Goal: Check status: Check status

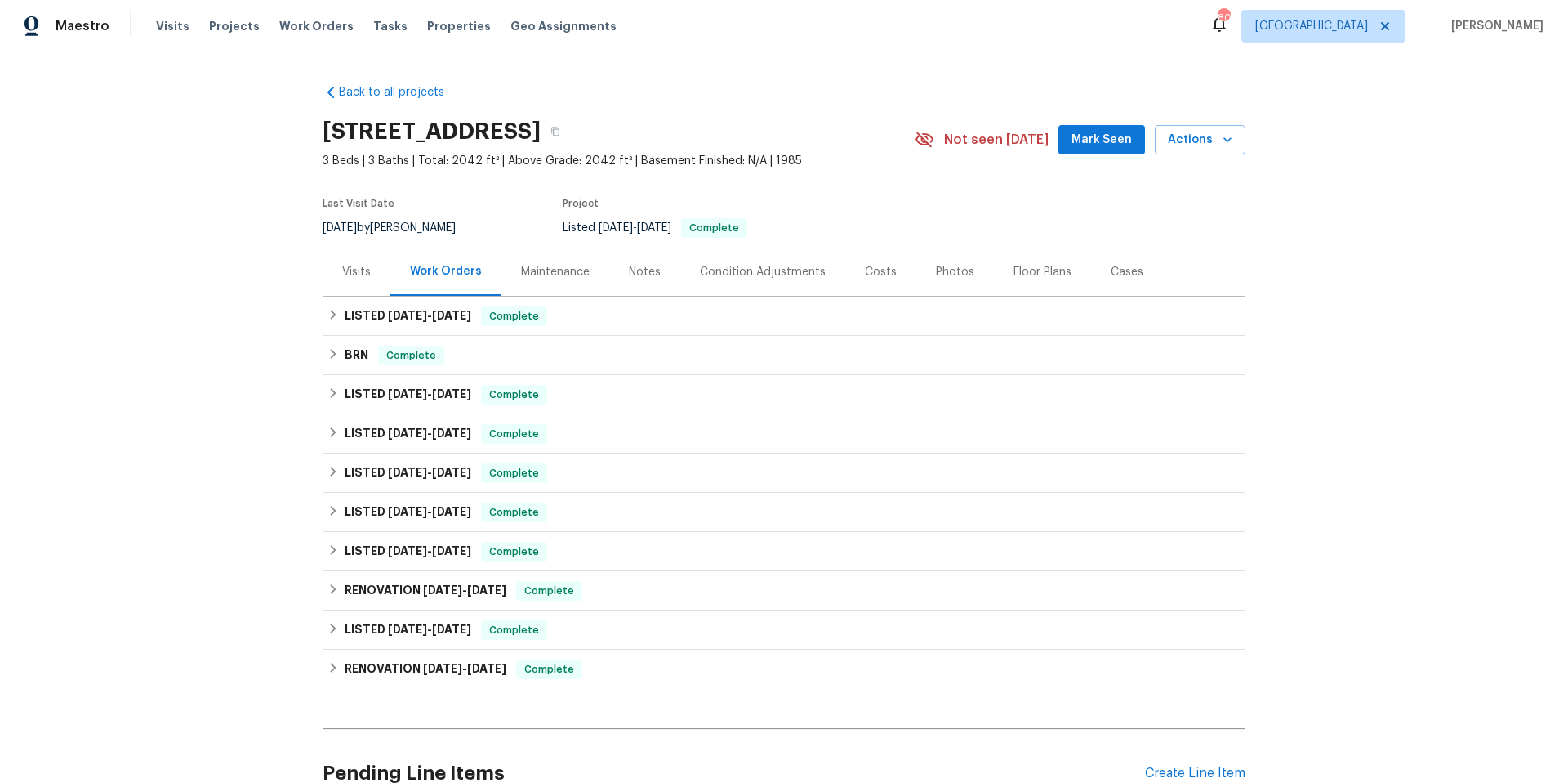
click at [345, 272] on div "Visits" at bounding box center [357, 271] width 29 height 16
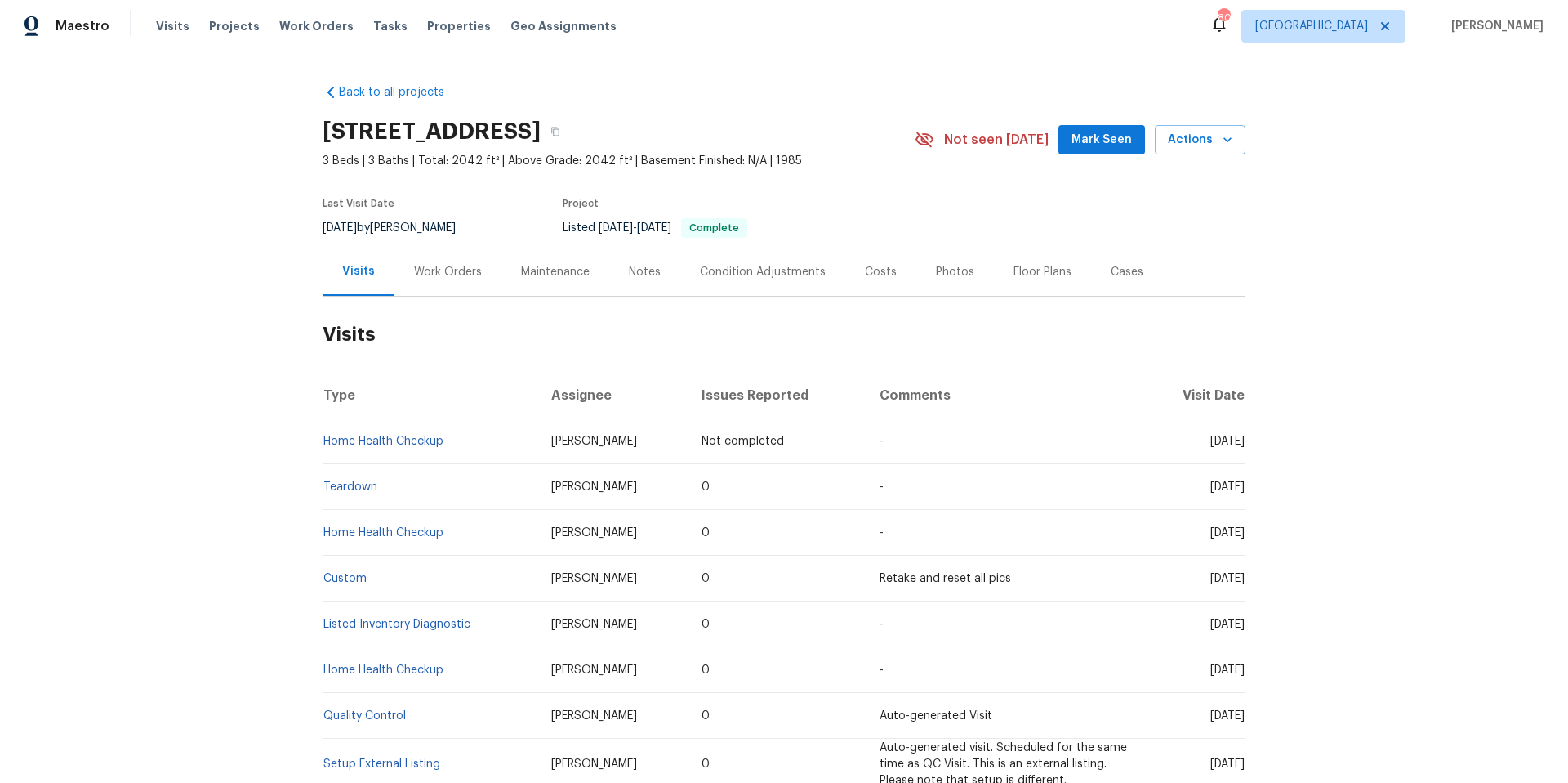
click at [443, 270] on div "Work Orders" at bounding box center [448, 271] width 68 height 16
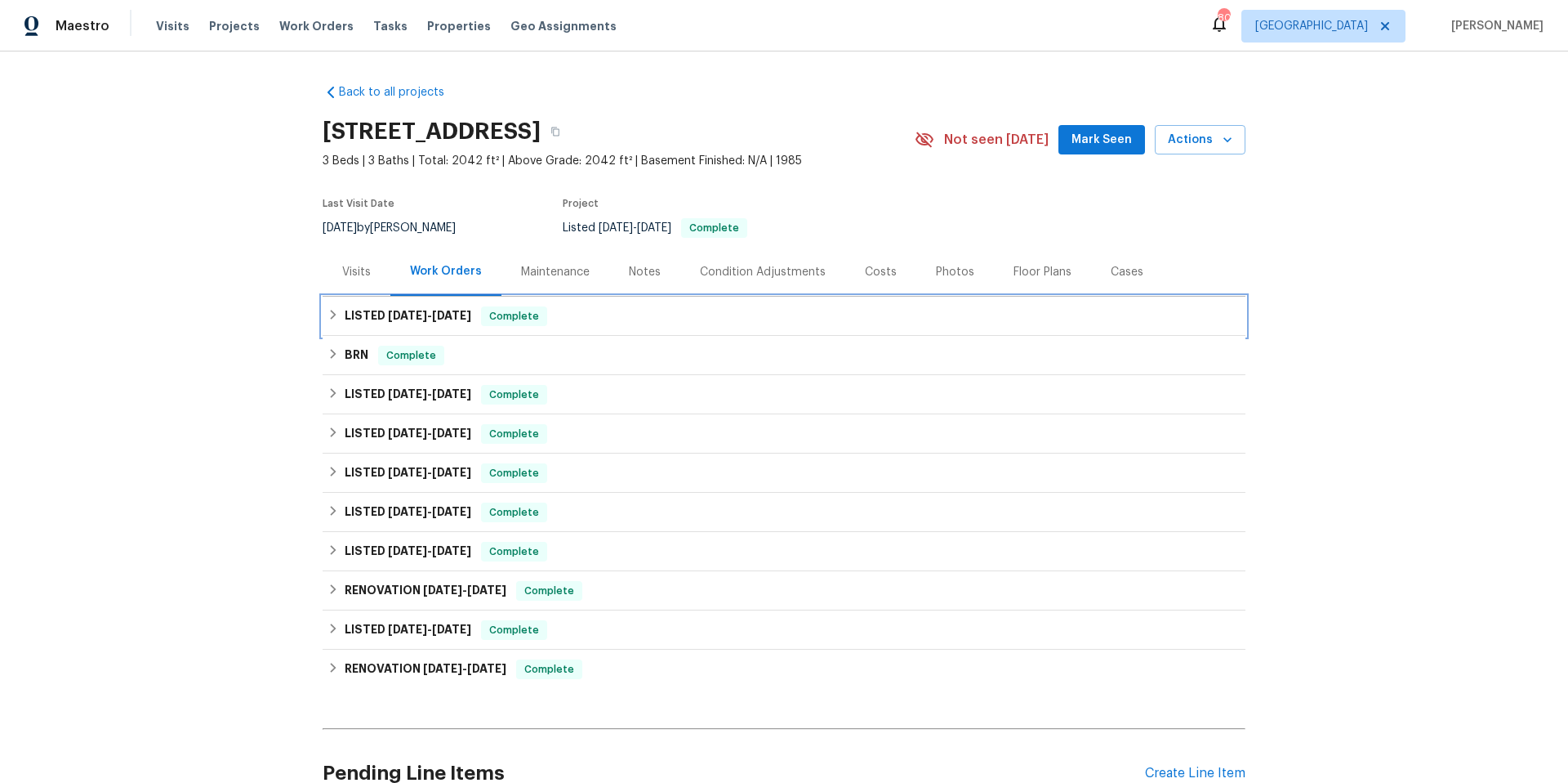
click at [552, 315] on div "LISTED 9/2/25 - 9/8/25 Complete" at bounding box center [784, 316] width 913 height 19
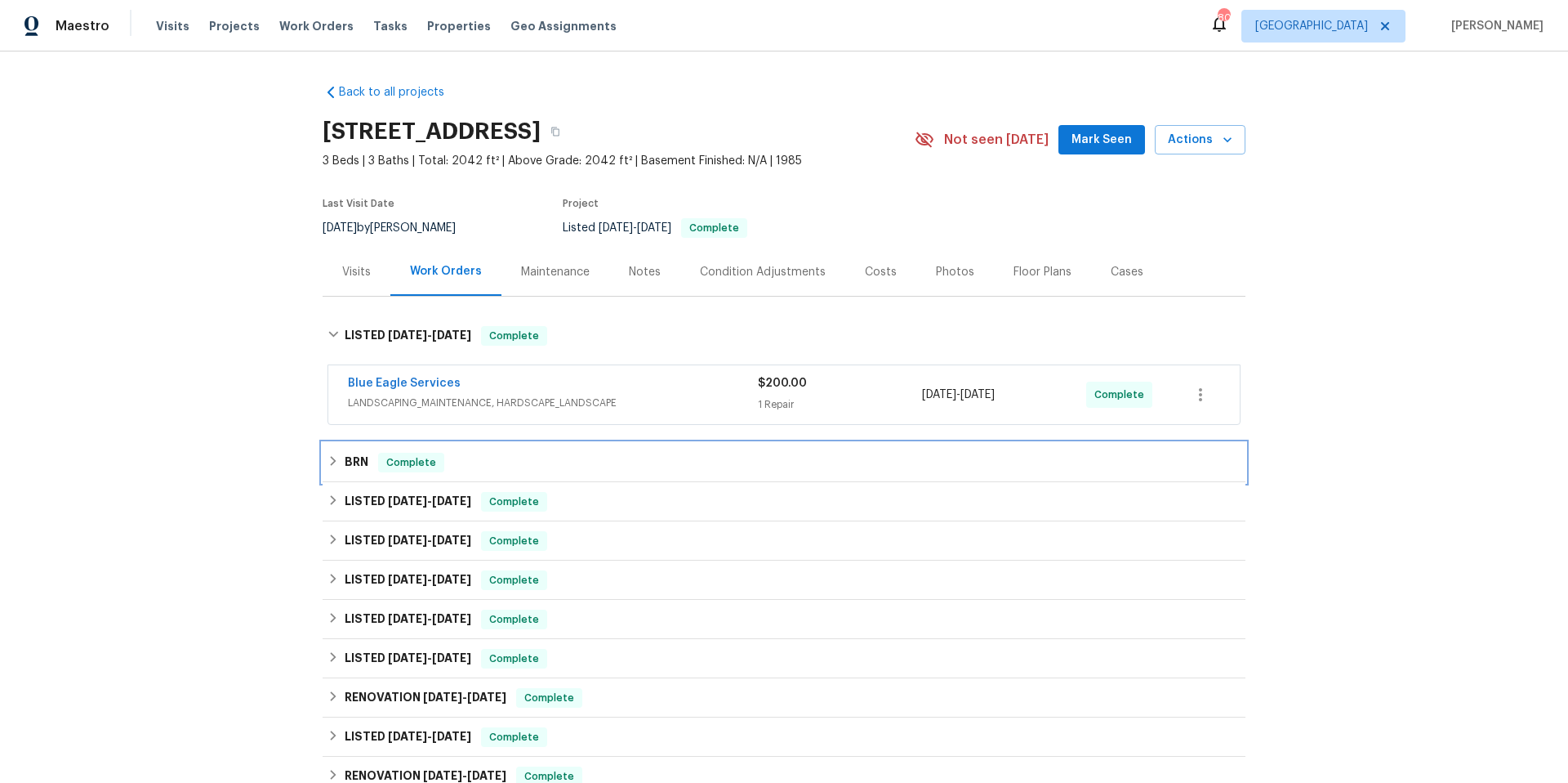
click at [593, 459] on div "BRN Complete" at bounding box center [784, 463] width 913 height 19
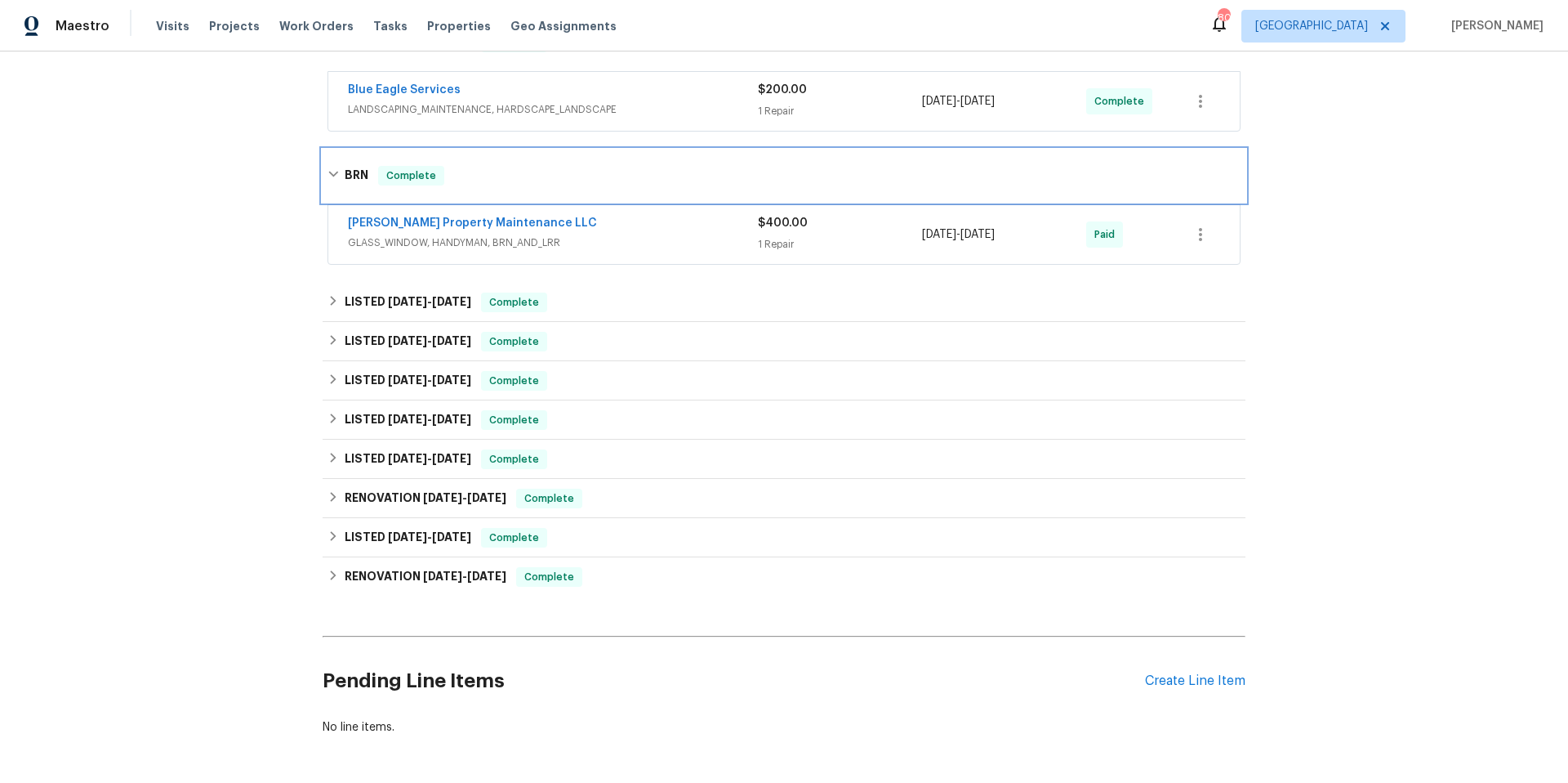
scroll to position [295, 0]
click at [589, 306] on div "LISTED 8/8/25 - 8/10/25 Complete" at bounding box center [784, 300] width 913 height 19
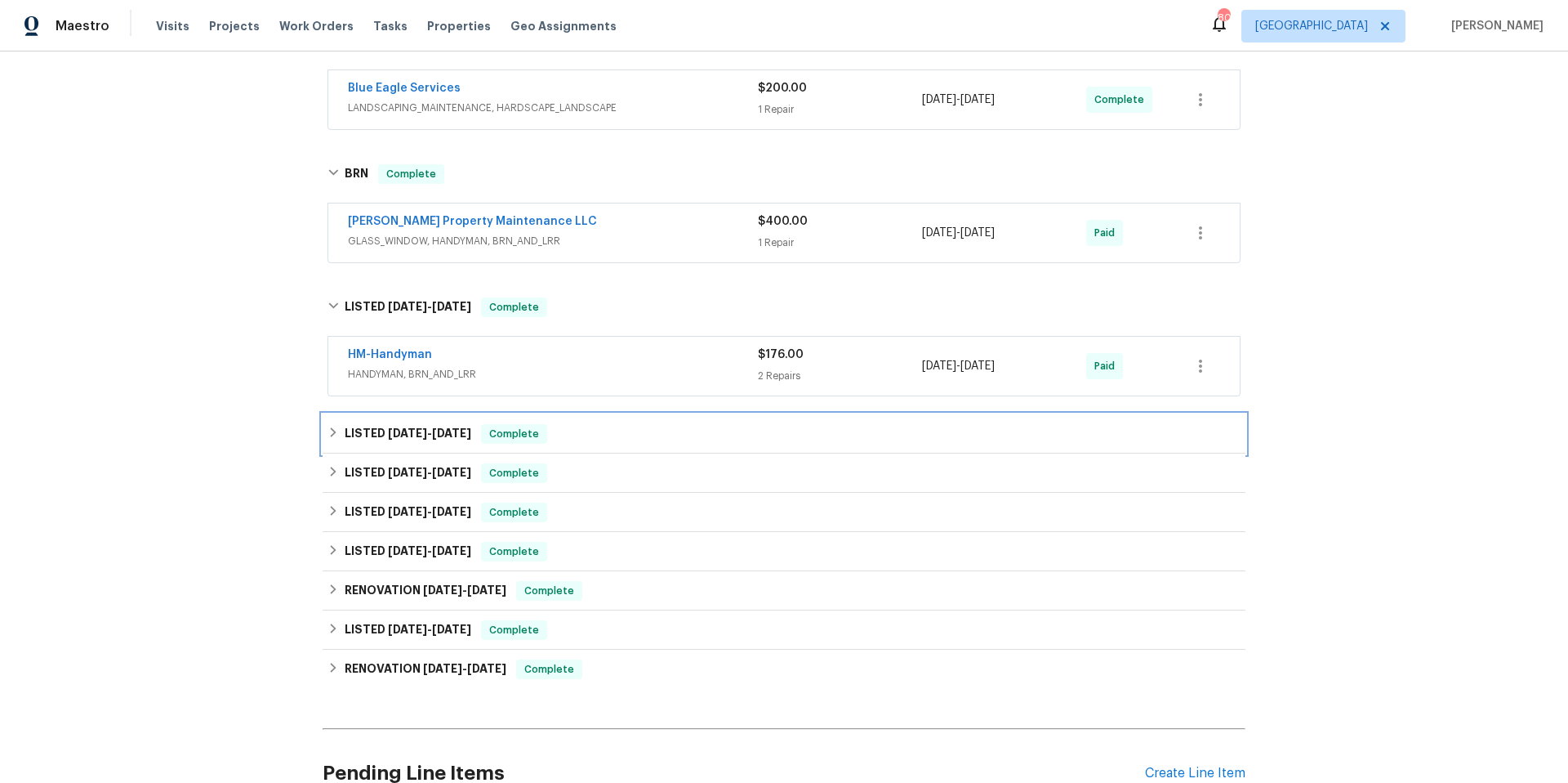
click at [613, 435] on div "LISTED 8/8/25 - 8/10/25 Complete" at bounding box center [784, 434] width 913 height 19
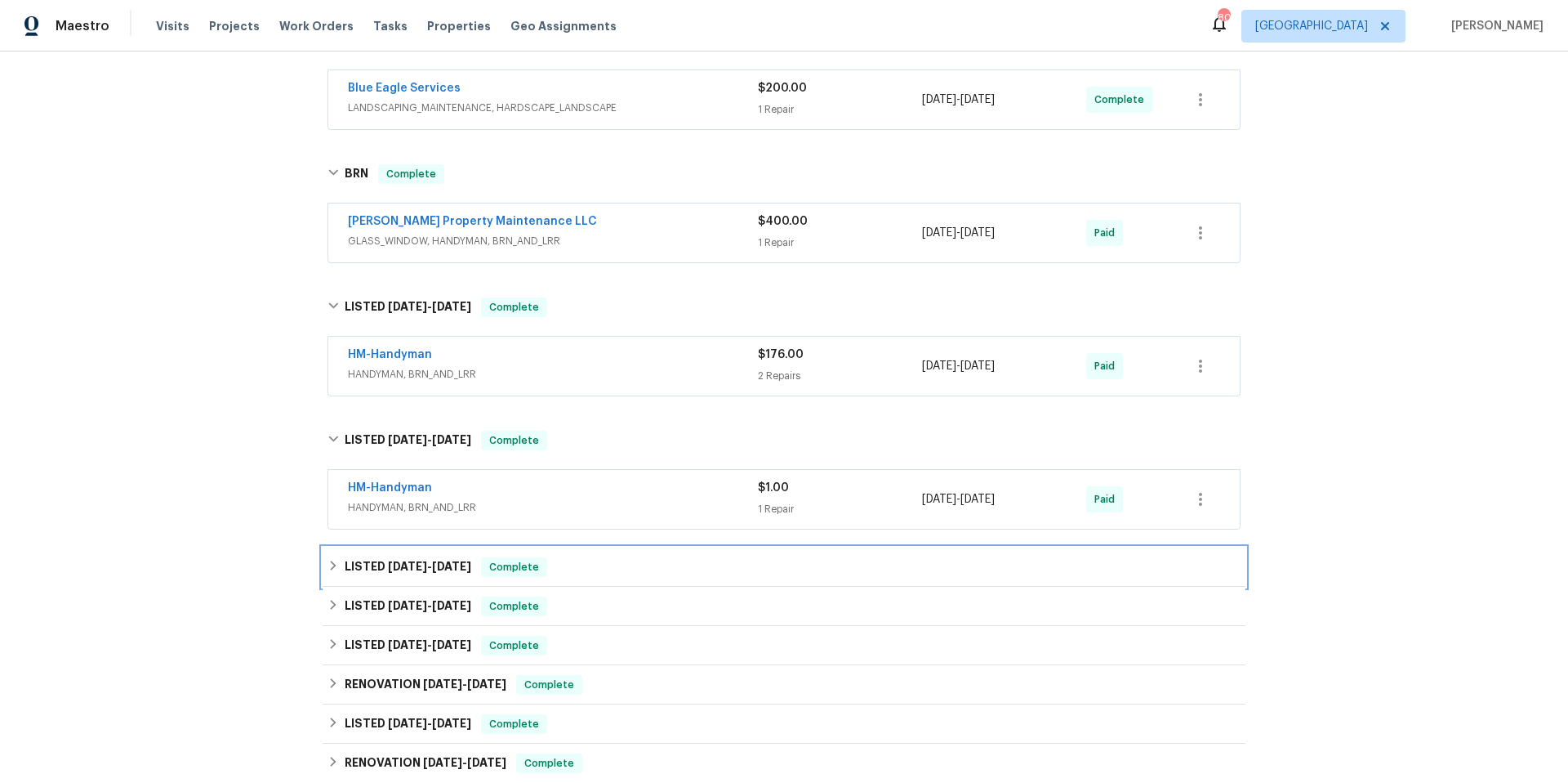
click at [644, 575] on div "LISTED 7/18/25 - 7/21/25 Complete" at bounding box center [784, 567] width 913 height 19
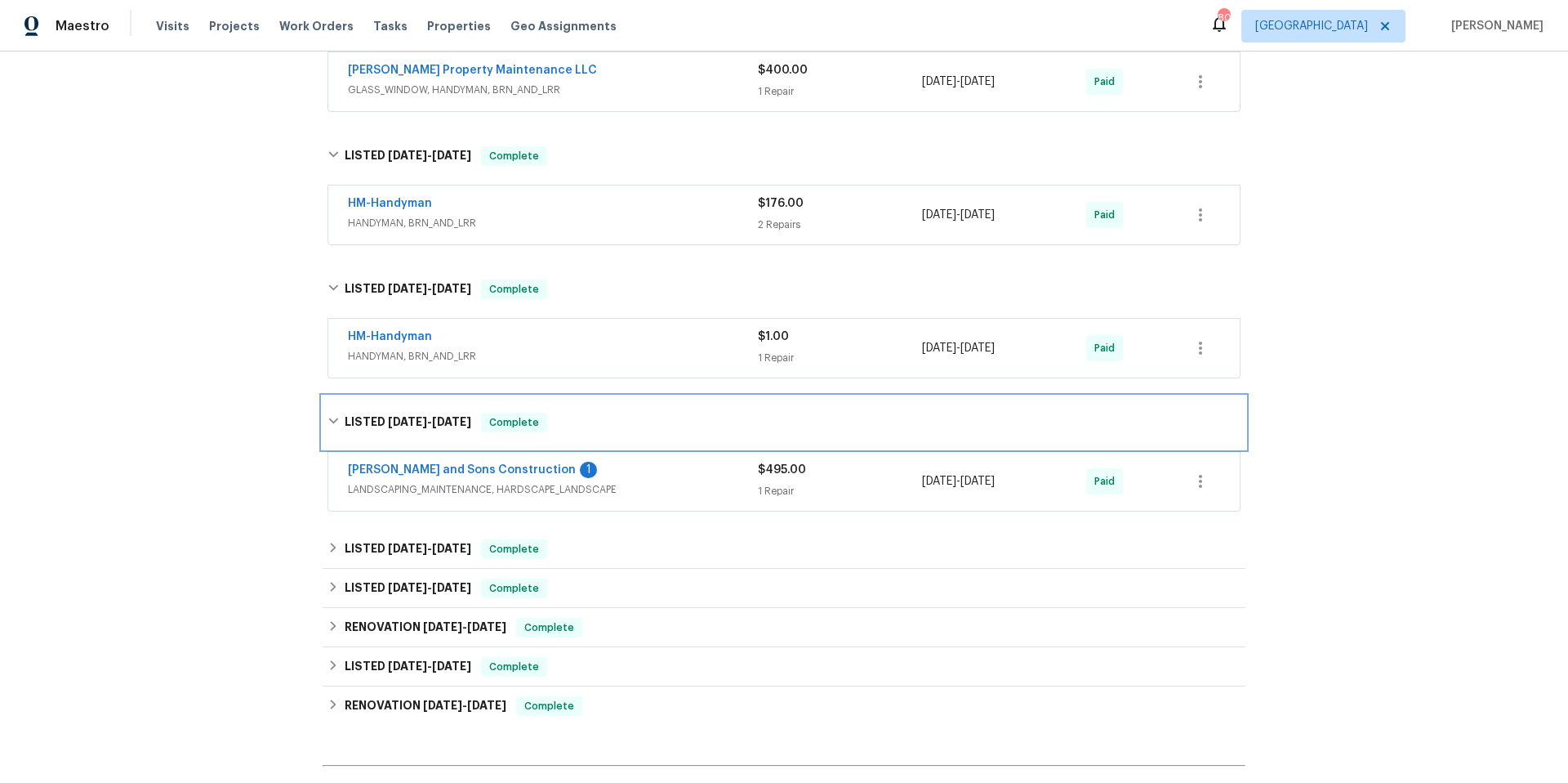
scroll to position [608, 0]
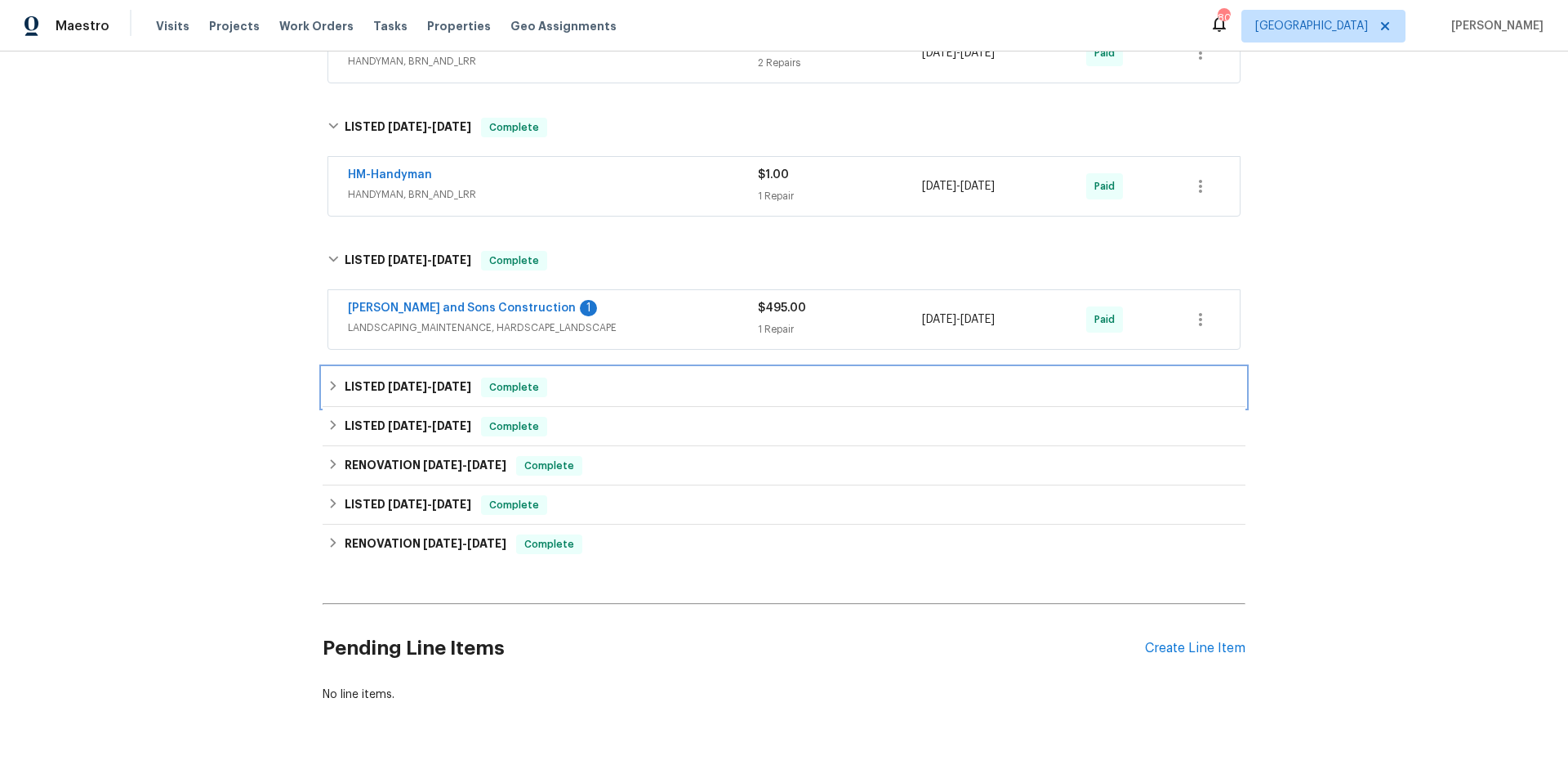
click at [610, 390] on div "LISTED 7/10/25 - 7/12/25 Complete" at bounding box center [784, 388] width 913 height 19
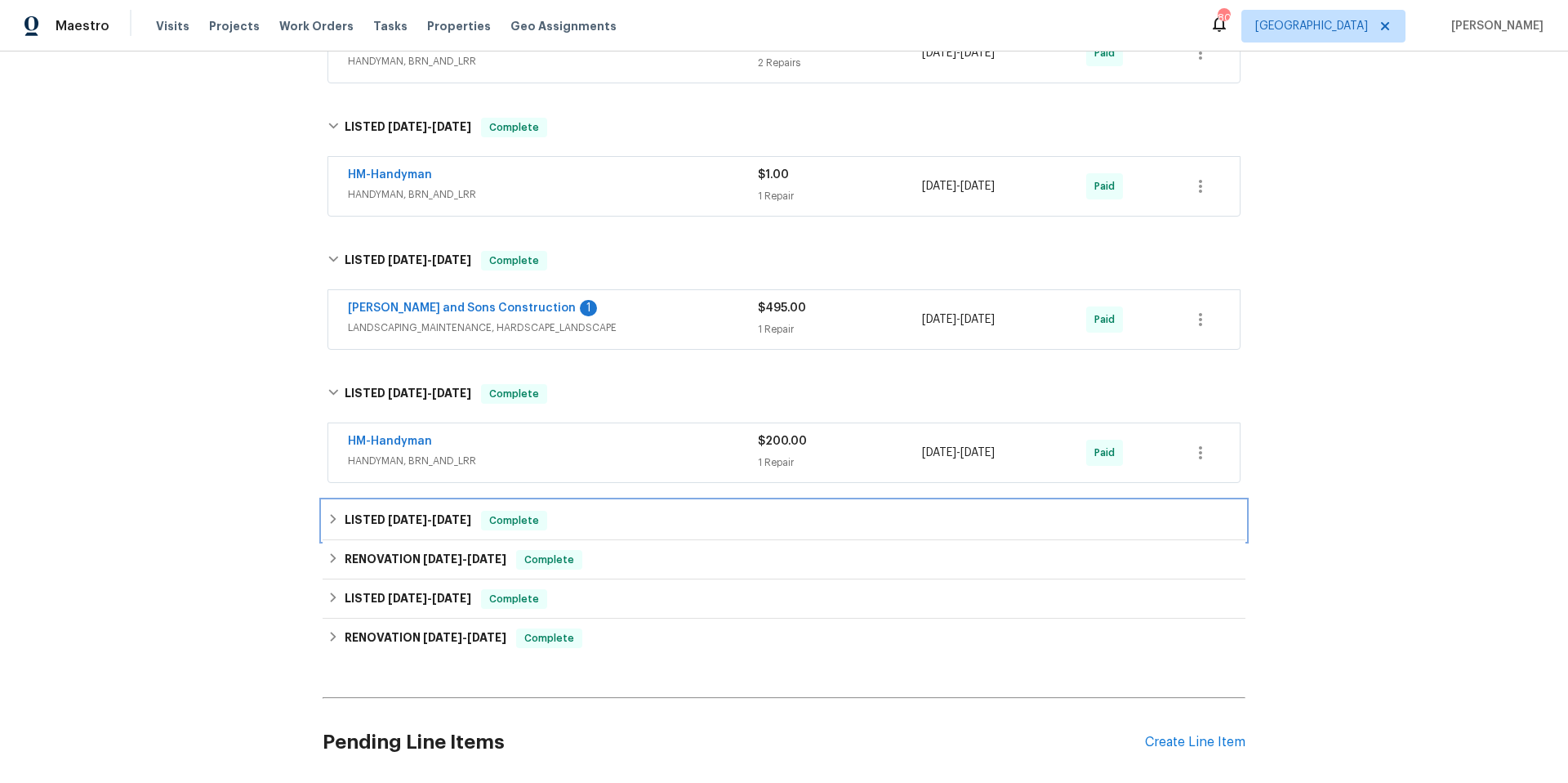
click at [628, 520] on div "LISTED 6/26/25 - 6/30/25 Complete" at bounding box center [784, 520] width 913 height 19
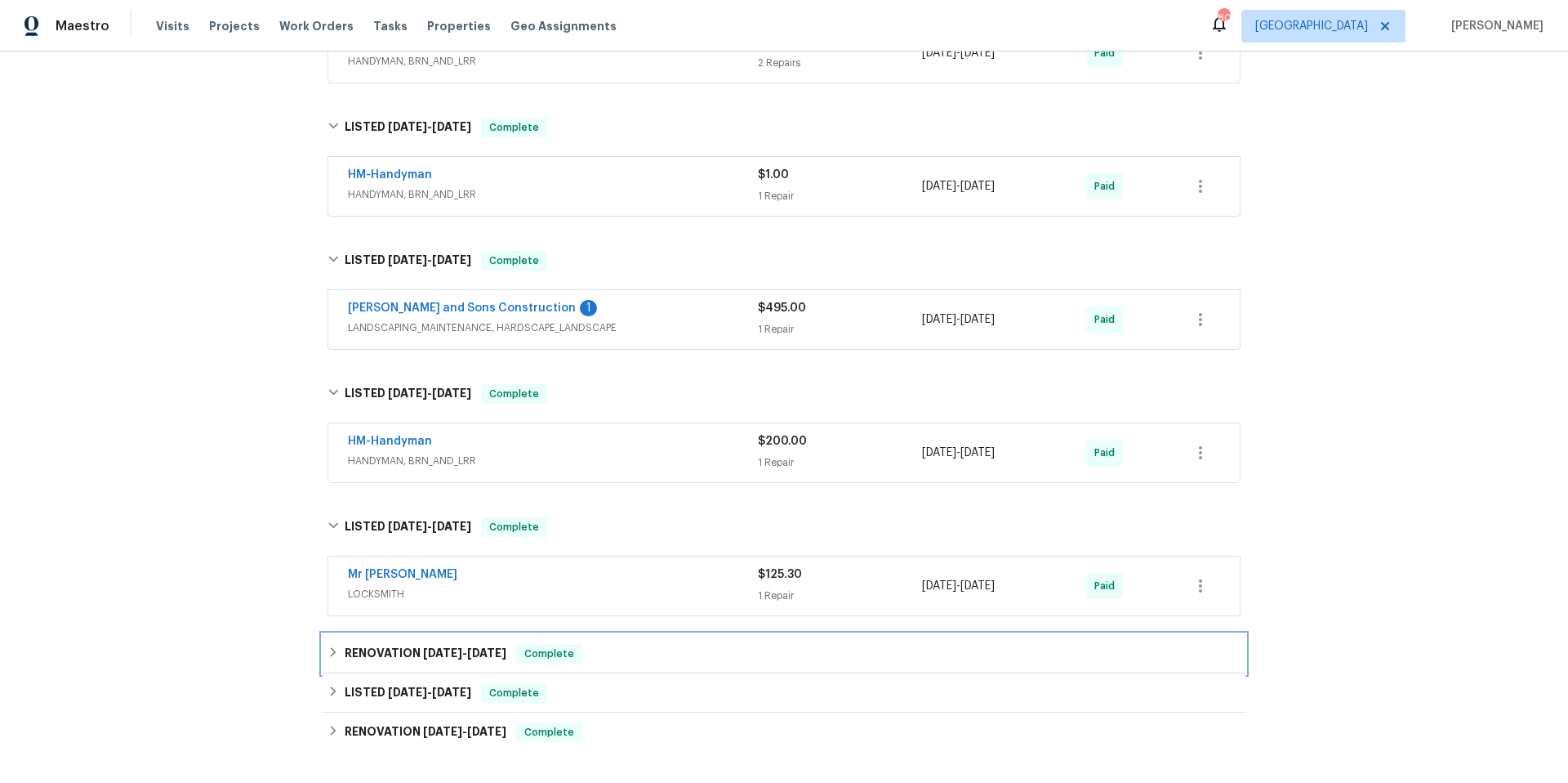
click at [643, 638] on div "RENOVATION 3/5/25 - 3/7/25 Complete" at bounding box center [784, 653] width 923 height 39
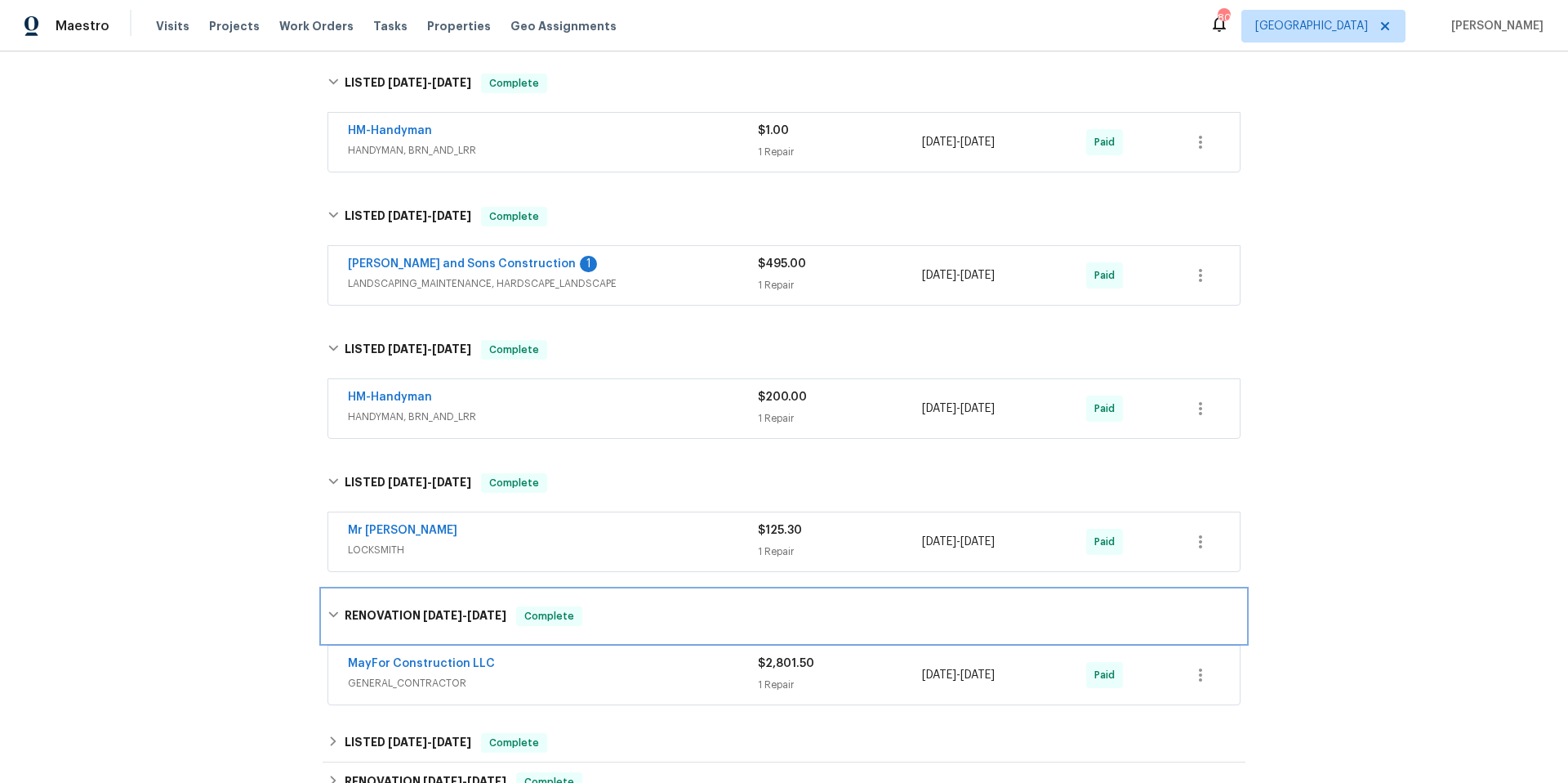
scroll to position [933, 0]
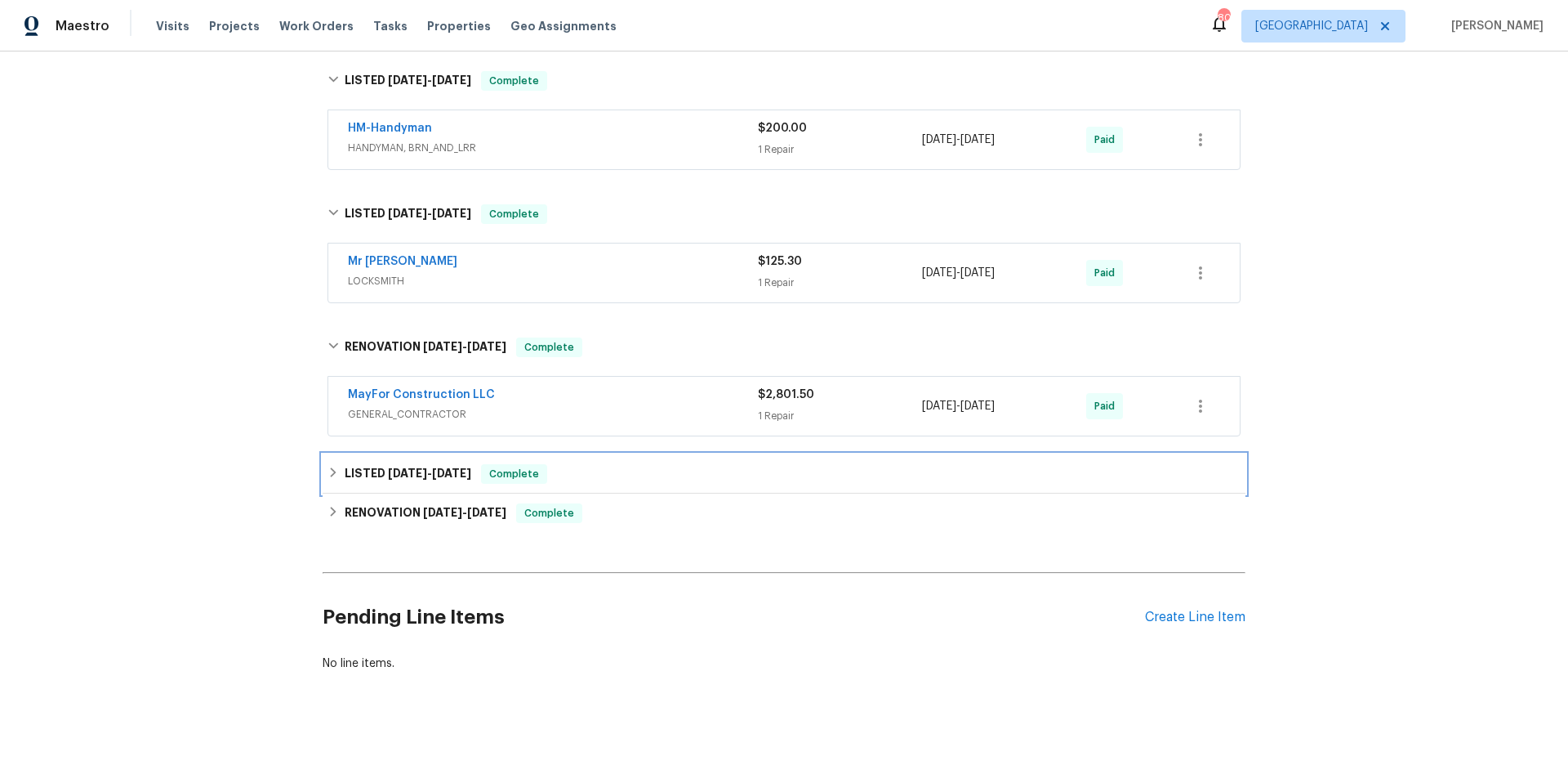
click at [595, 465] on div "LISTED 2/27/25 - 2/28/25 Complete" at bounding box center [784, 474] width 913 height 19
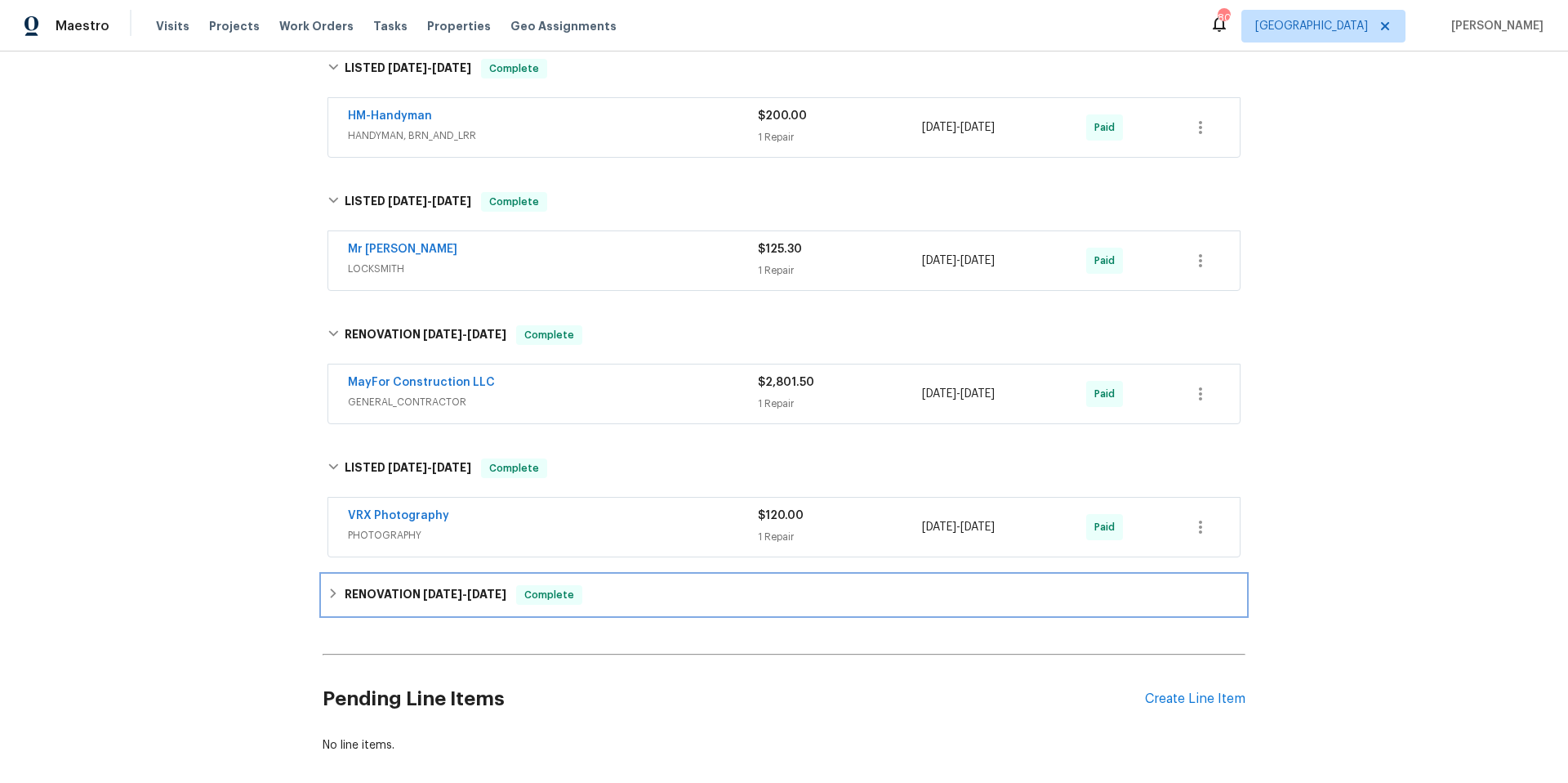
click at [632, 600] on div "RENOVATION 2/10/25 - 2/21/25 Complete" at bounding box center [784, 594] width 913 height 19
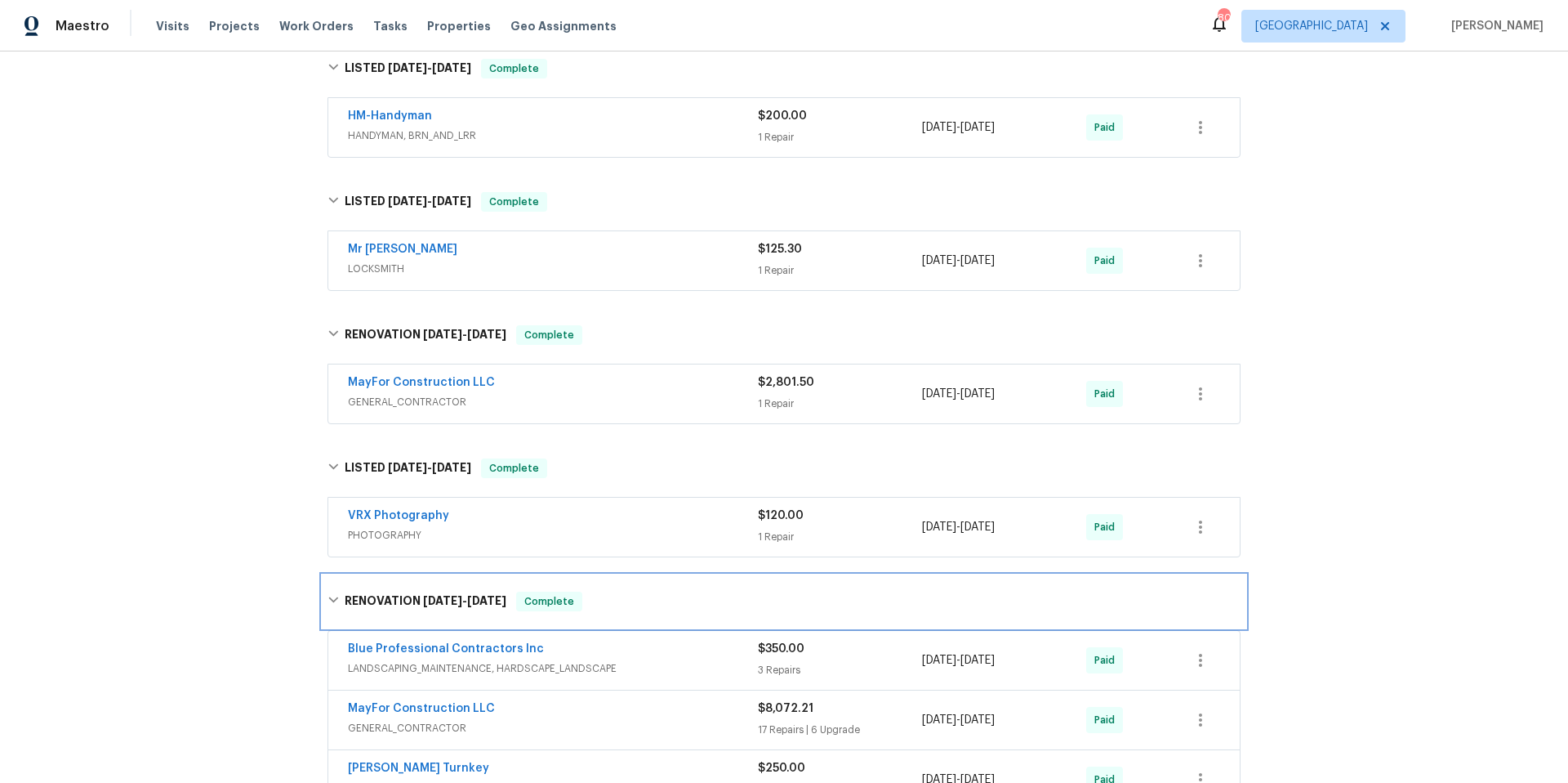
scroll to position [1227, 0]
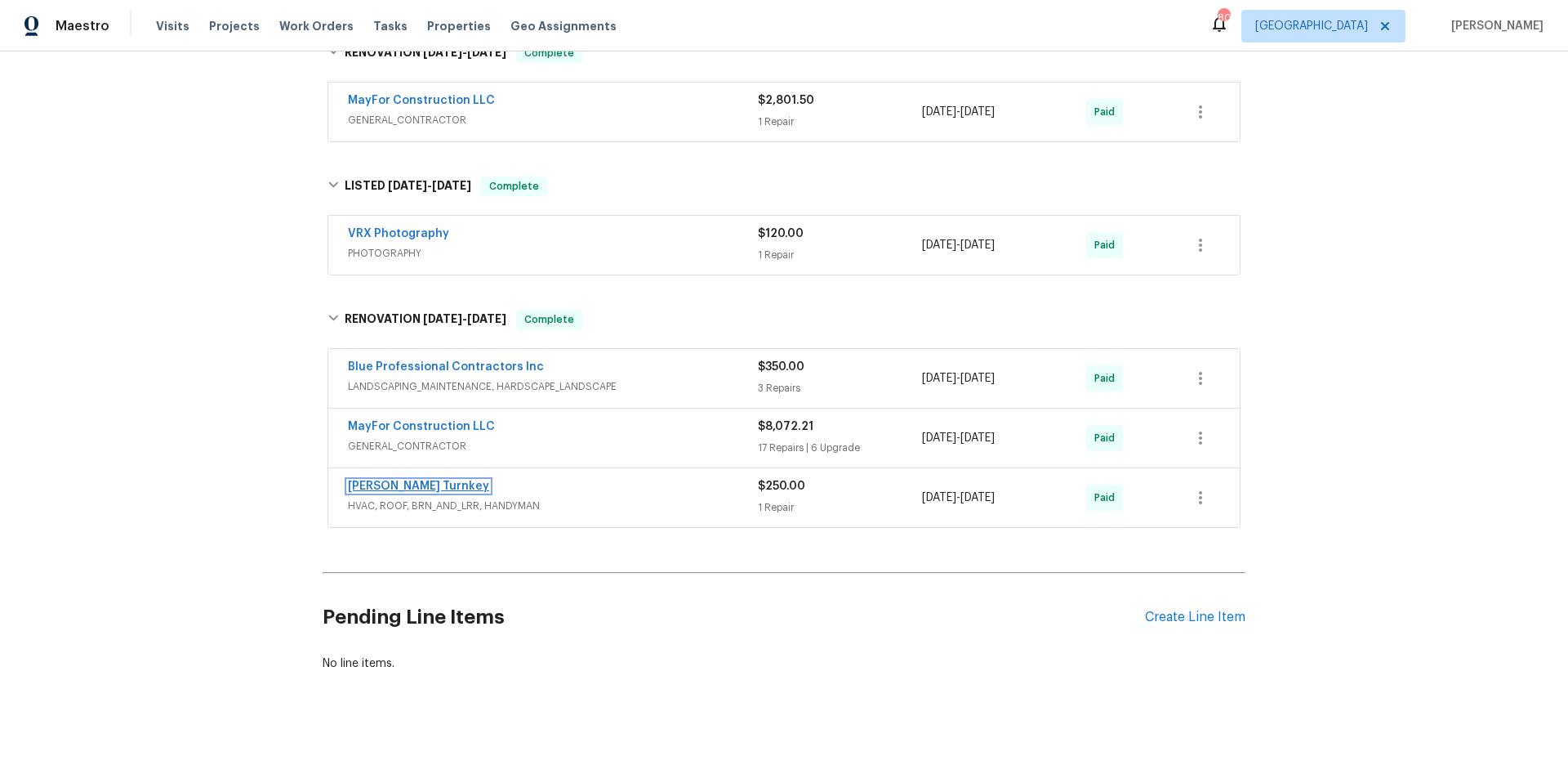
click at [411, 481] on link "[PERSON_NAME] Turnkey" at bounding box center [418, 487] width 141 height 12
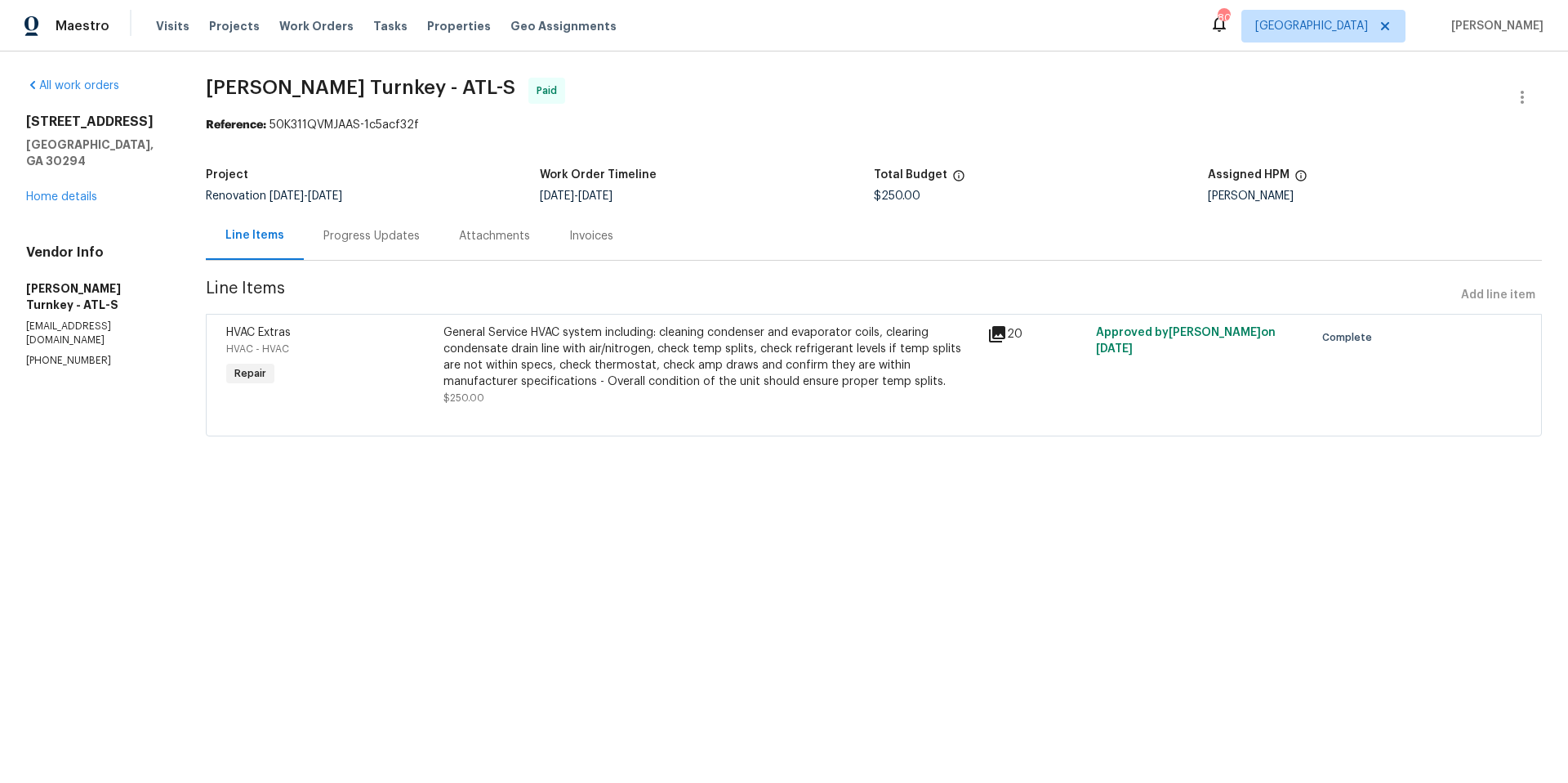
click at [367, 238] on div "Progress Updates" at bounding box center [371, 236] width 96 height 16
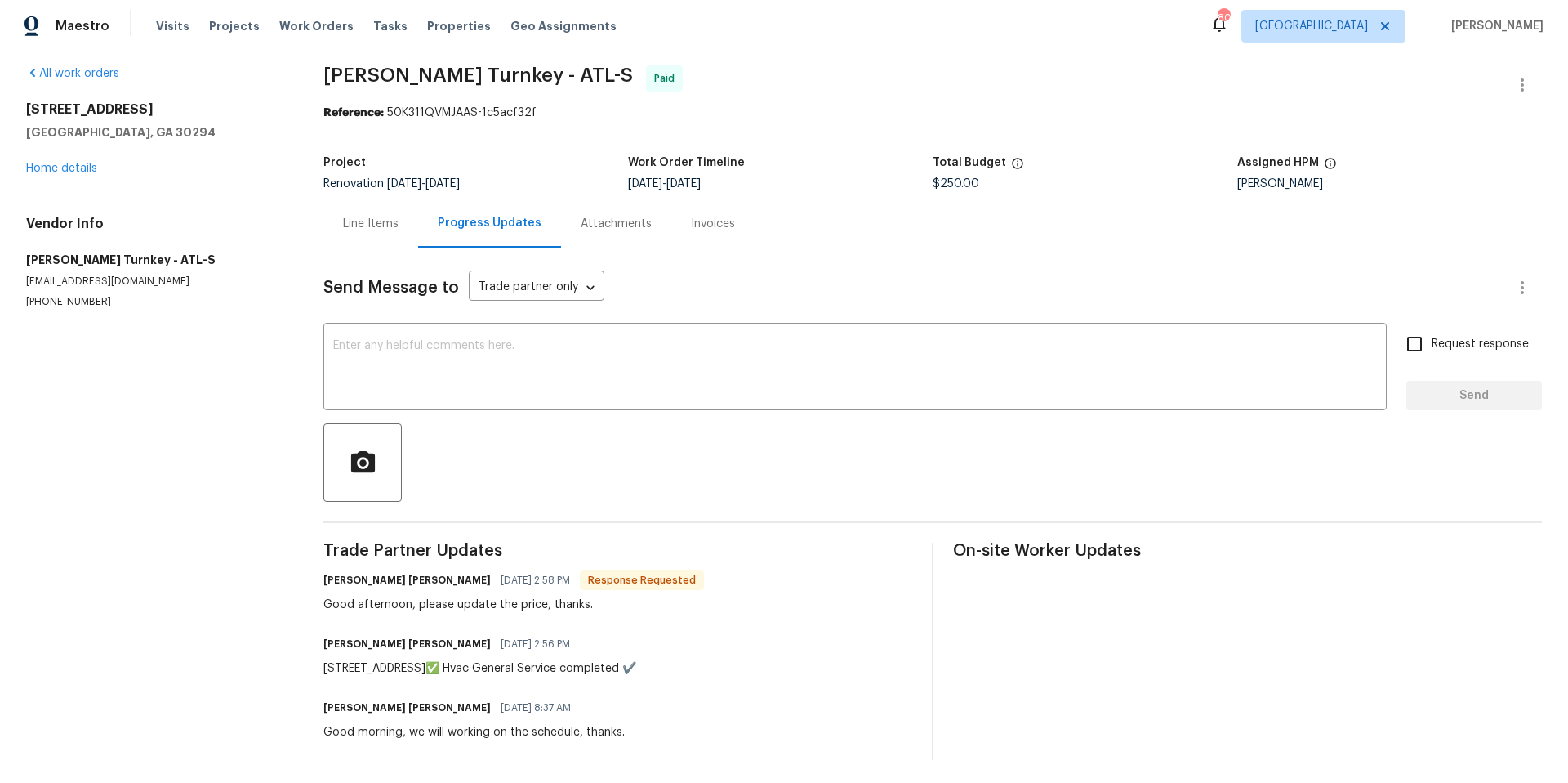
scroll to position [29, 0]
click at [365, 213] on div "Line Items" at bounding box center [371, 220] width 56 height 16
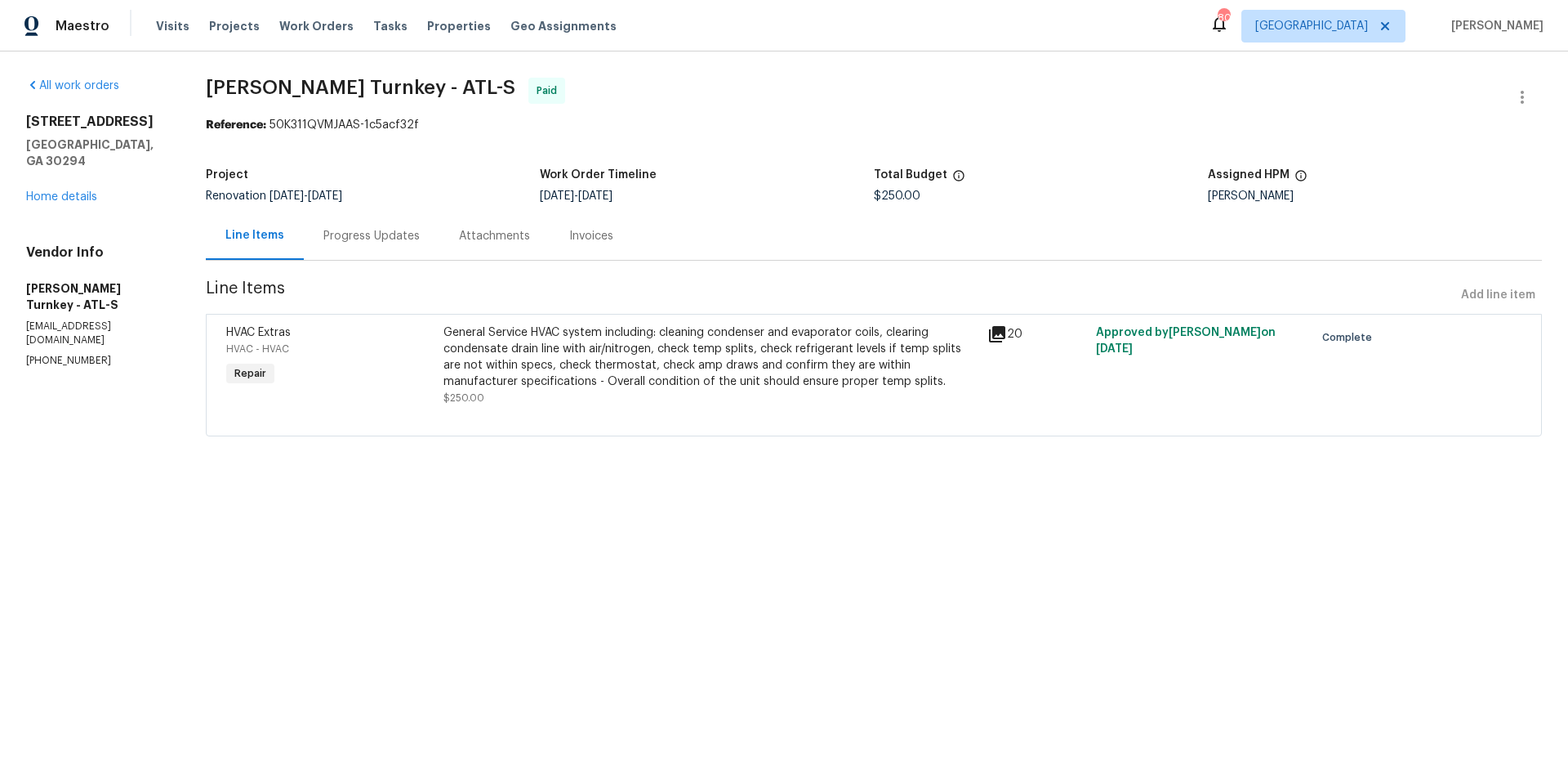
click at [987, 337] on icon at bounding box center [997, 334] width 19 height 19
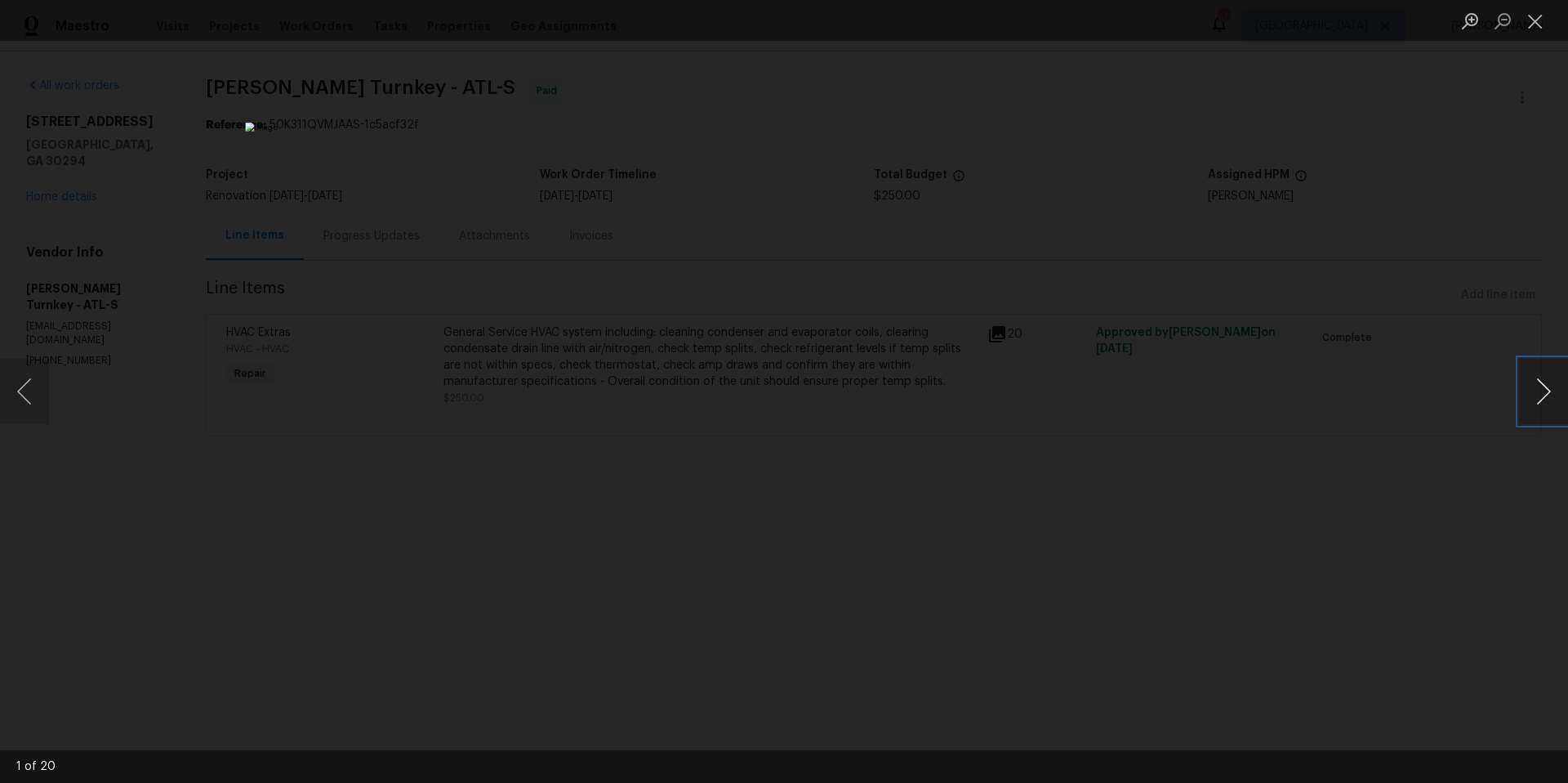
click at [1540, 395] on button "Next image" at bounding box center [1543, 392] width 49 height 65
click at [1545, 386] on button "Next image" at bounding box center [1543, 392] width 49 height 65
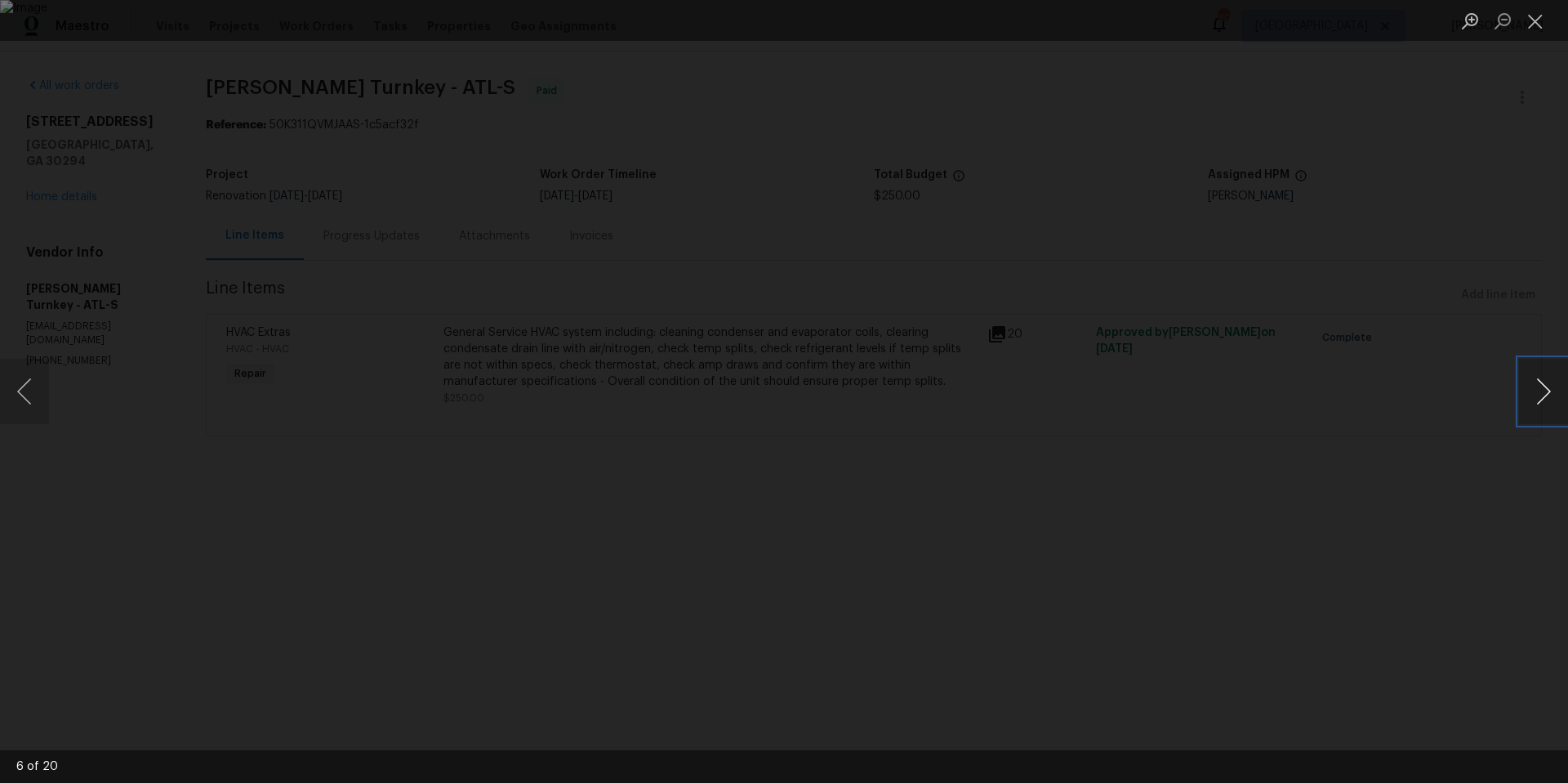
click at [1545, 386] on button "Next image" at bounding box center [1543, 392] width 49 height 65
click at [25, 385] on button "Previous image" at bounding box center [24, 392] width 49 height 65
click at [1533, 25] on button "Close lightbox" at bounding box center [1535, 21] width 33 height 29
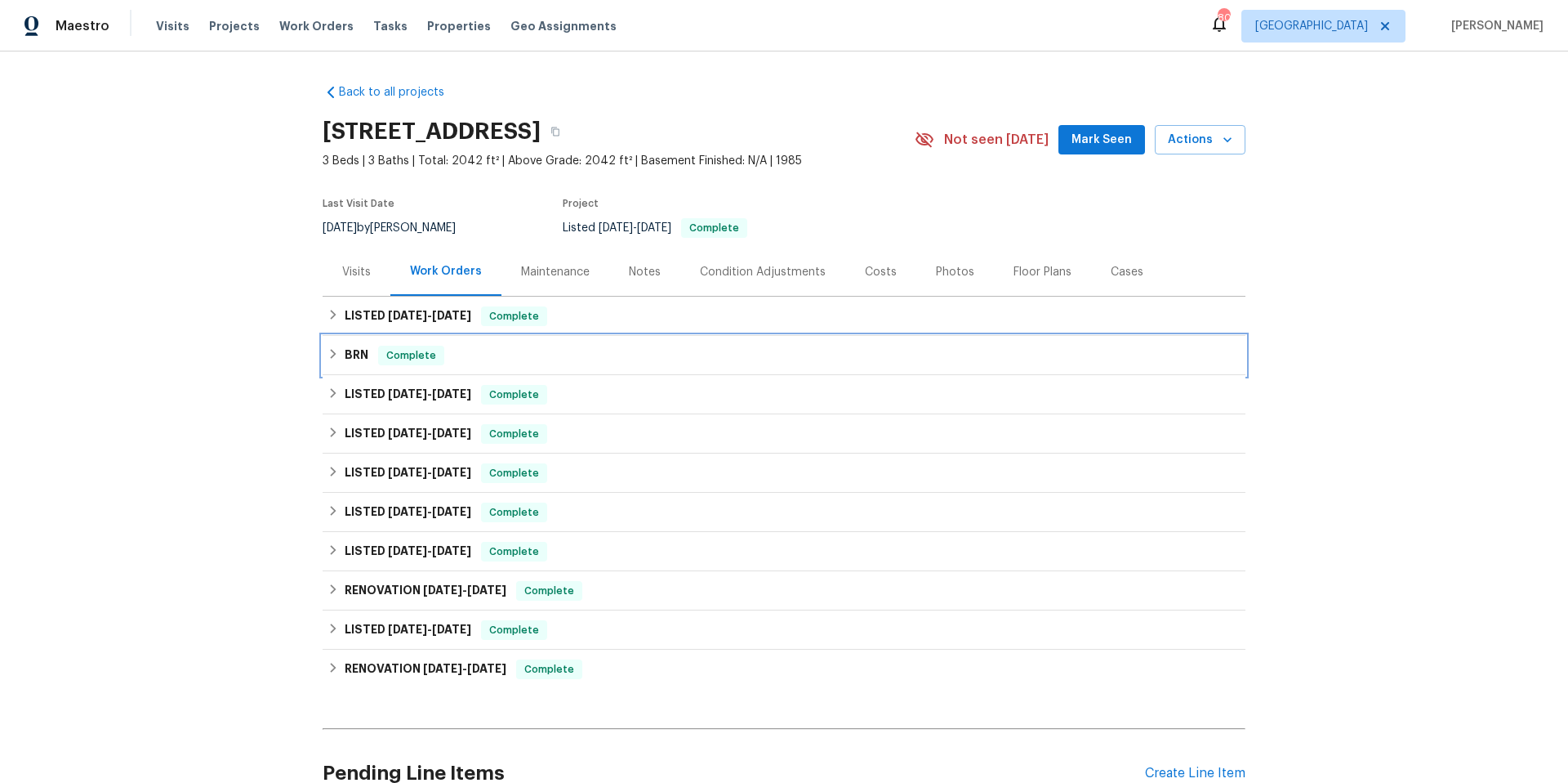
click at [710, 357] on div "BRN Complete" at bounding box center [784, 355] width 913 height 19
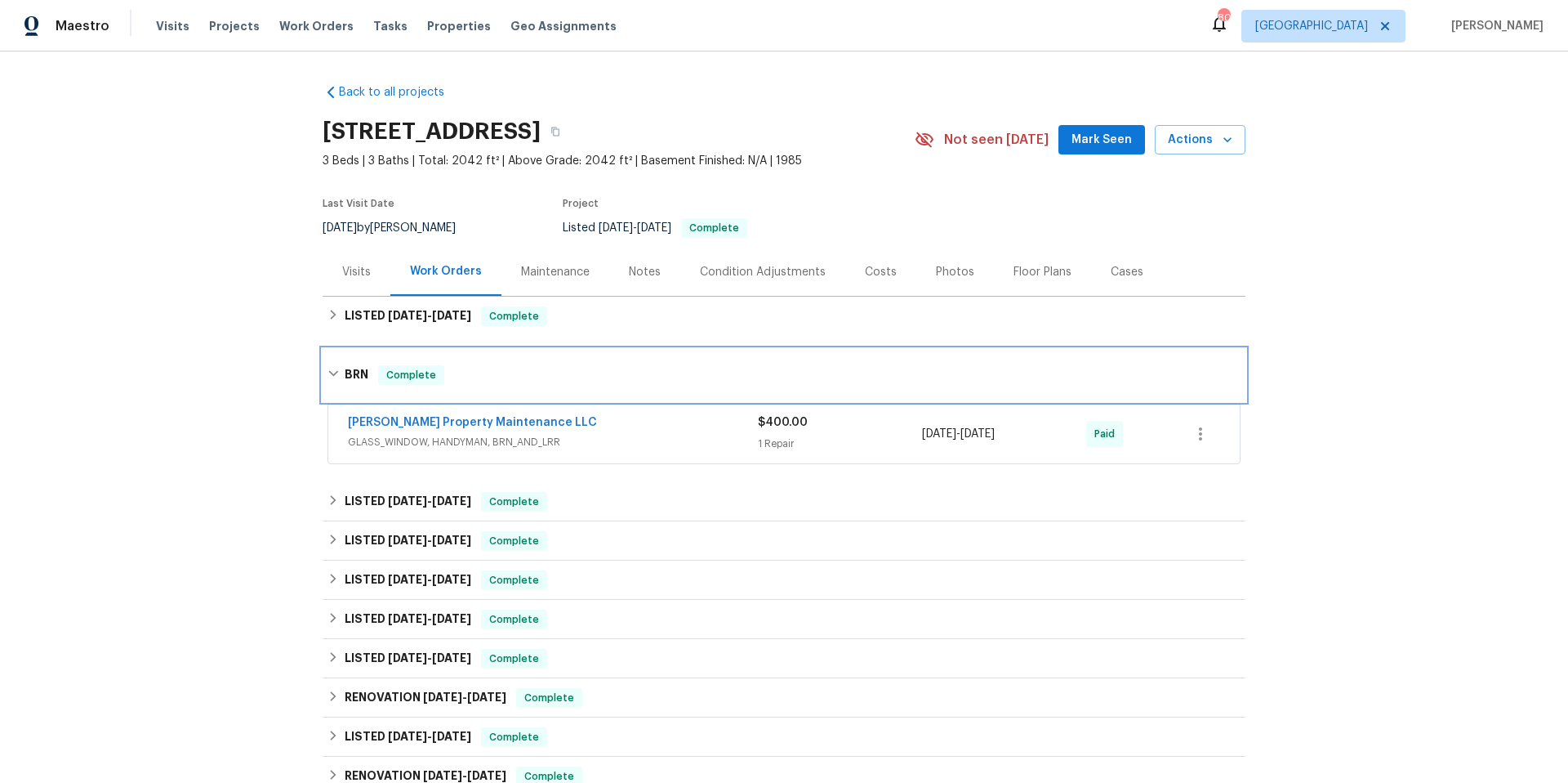
click at [710, 357] on div "BRN Complete" at bounding box center [784, 375] width 923 height 52
